Goal: Navigation & Orientation: Find specific page/section

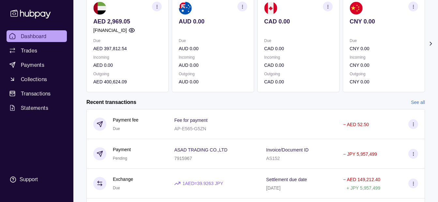
scroll to position [80, 0]
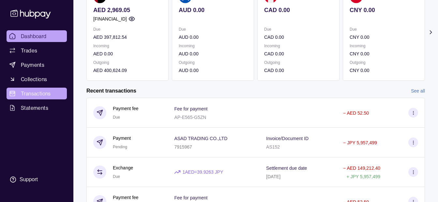
click at [37, 94] on span "Transactions" at bounding box center [36, 94] width 30 height 8
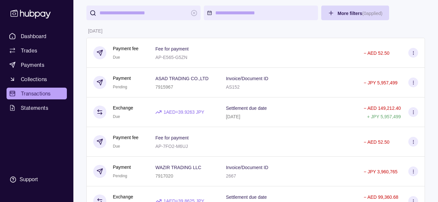
scroll to position [33, 0]
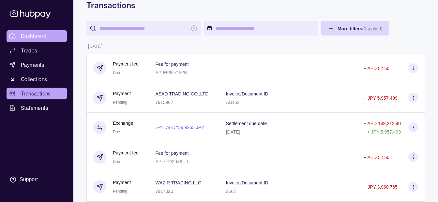
click at [39, 34] on span "Dashboard" at bounding box center [34, 36] width 26 height 8
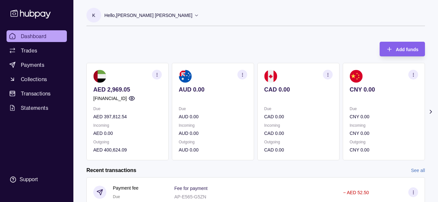
click at [153, 17] on p "Hello, [PERSON_NAME] [PERSON_NAME]" at bounding box center [148, 15] width 88 height 7
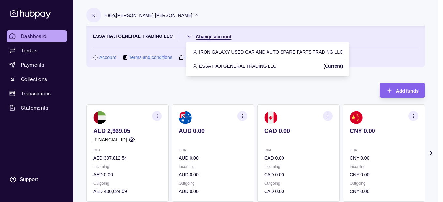
click at [213, 34] on html "Dashboard Trades Payments Collections Transactions Statements Support K Hello, …" at bounding box center [221, 194] width 443 height 389
click at [230, 51] on p "IRON GALAXY USED CAR AND AUTO SPARE PARTS TRADING LLC" at bounding box center [271, 52] width 144 height 7
